Goal: Task Accomplishment & Management: Manage account settings

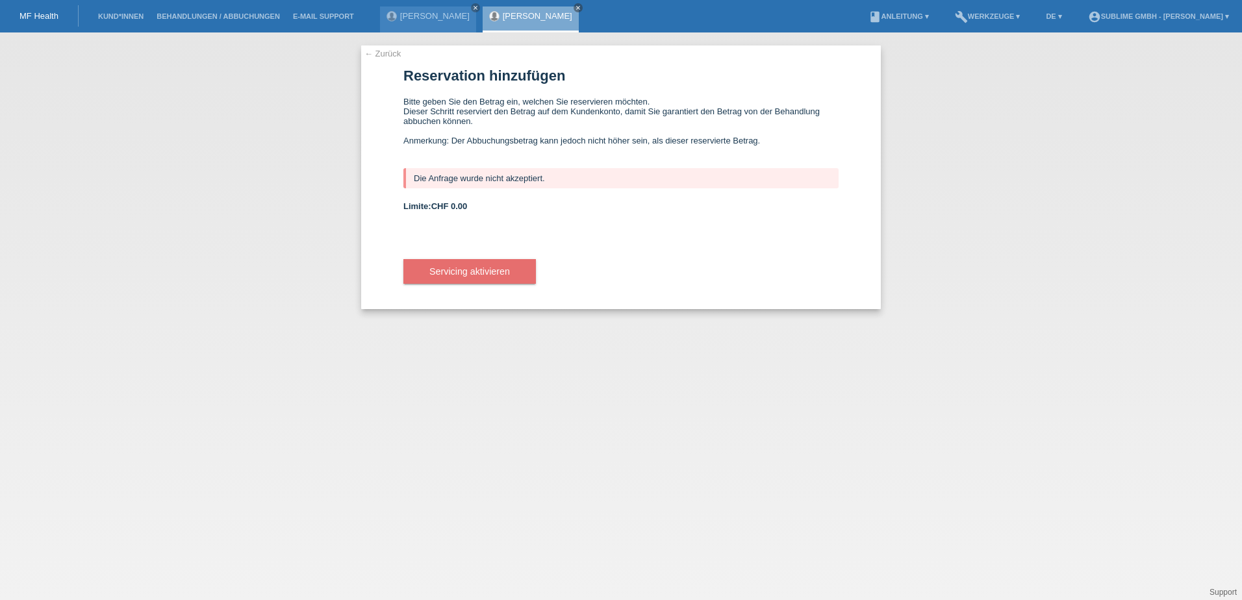
click at [383, 53] on link "← Zurück" at bounding box center [383, 54] width 36 height 10
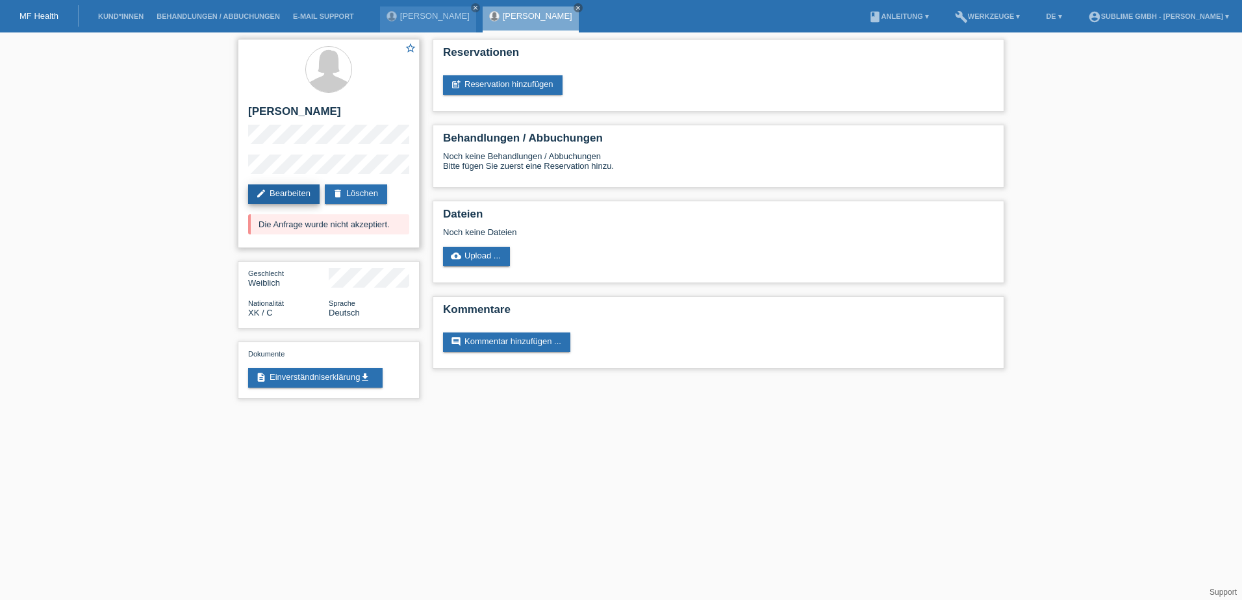
click at [302, 191] on link "edit Bearbeiten" at bounding box center [283, 194] width 71 height 19
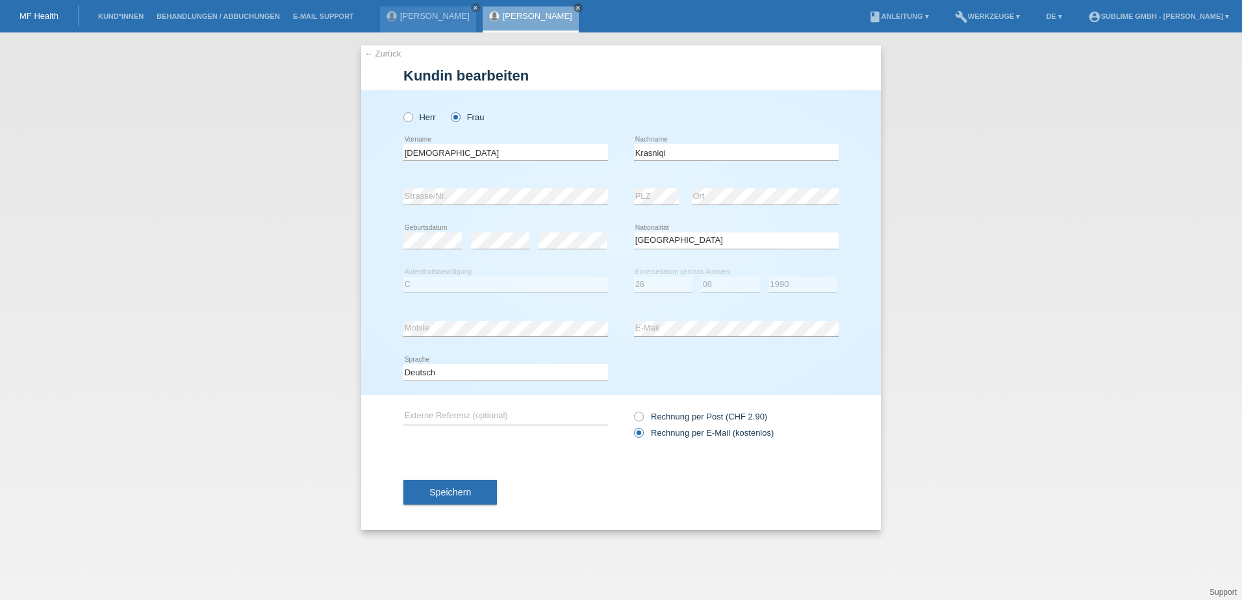
select select "XK"
select select "C"
select select "26"
select select "08"
select select "1990"
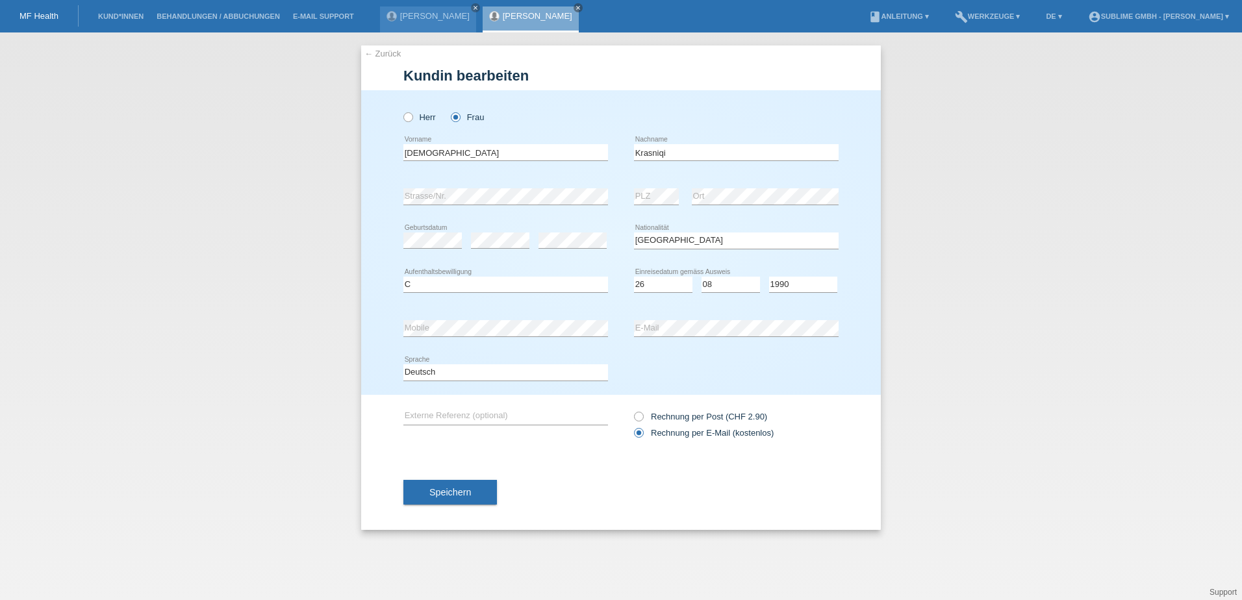
click at [110, 11] on li "Kund*innen" at bounding box center [121, 16] width 58 height 33
click at [126, 19] on link "Kund*innen" at bounding box center [121, 16] width 58 height 8
